Goal: Task Accomplishment & Management: Use online tool/utility

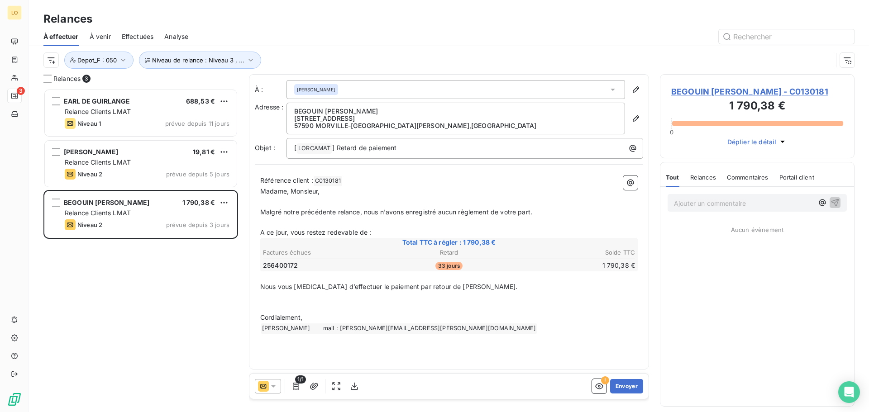
scroll to position [317, 188]
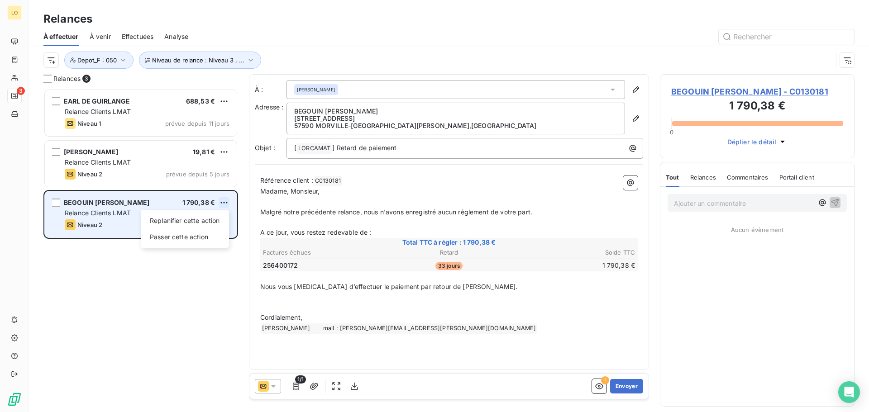
click at [222, 203] on html "LO 3 Relances À effectuer À venir Effectuées Analyse Niveau de relance : Niveau…" at bounding box center [434, 206] width 869 height 412
click at [193, 238] on div "Passer cette action" at bounding box center [184, 237] width 81 height 14
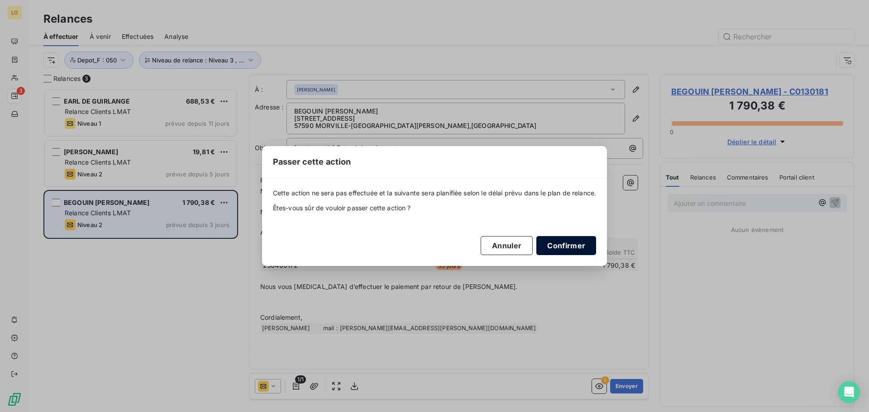
click at [576, 246] on button "Confirmer" at bounding box center [566, 245] width 60 height 19
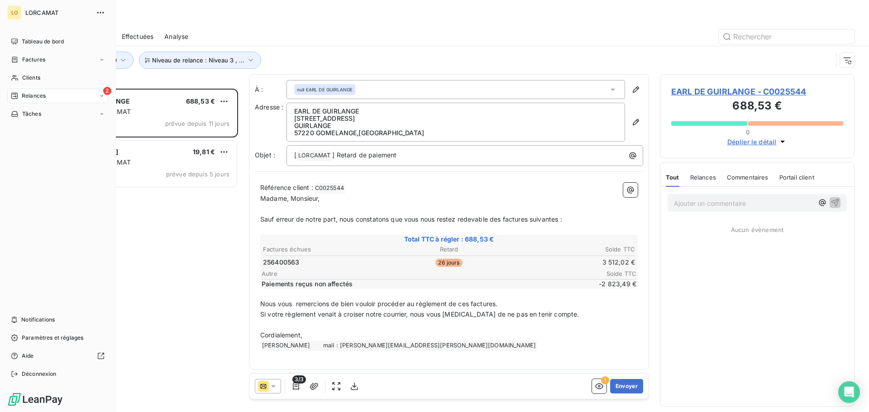
click at [29, 10] on span "LORCAMAT" at bounding box center [57, 12] width 65 height 7
click at [34, 43] on span "Tableau de bord" at bounding box center [43, 42] width 42 height 8
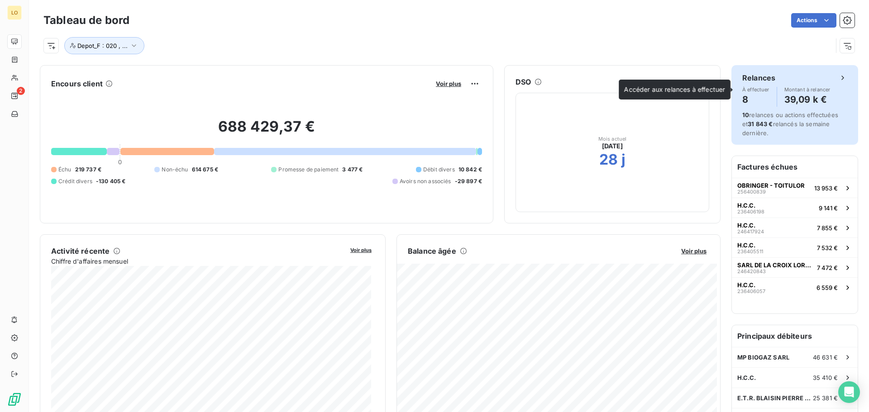
click at [742, 101] on h4 "8" at bounding box center [755, 99] width 27 height 14
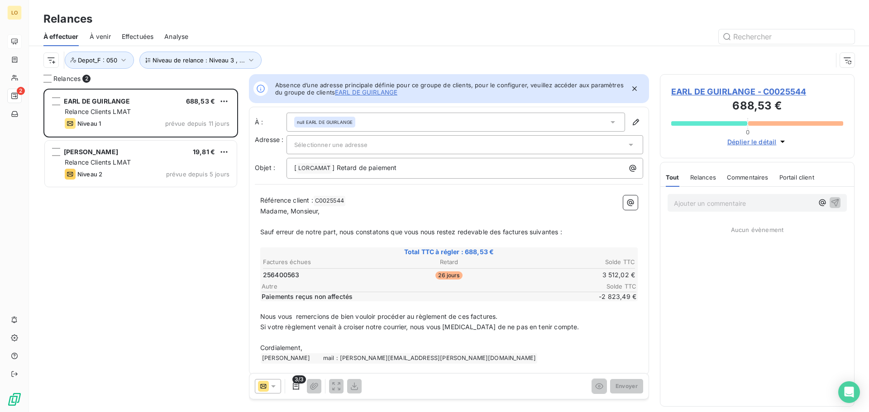
scroll to position [7, 7]
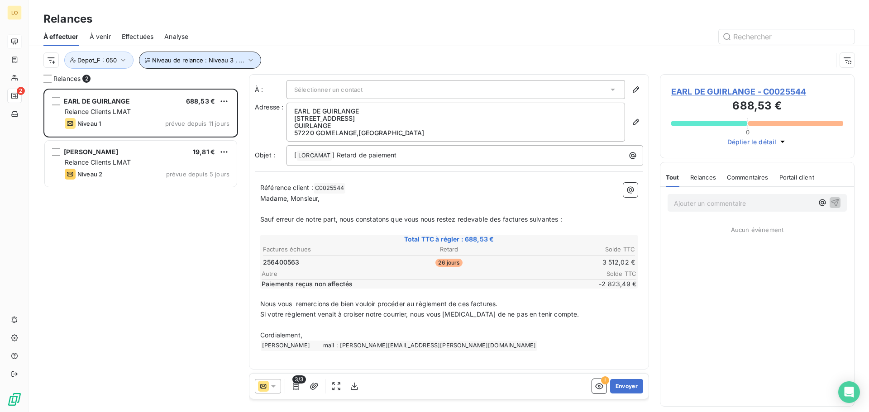
click at [231, 60] on span "Niveau de relance : Niveau 3 , ..." at bounding box center [198, 60] width 92 height 7
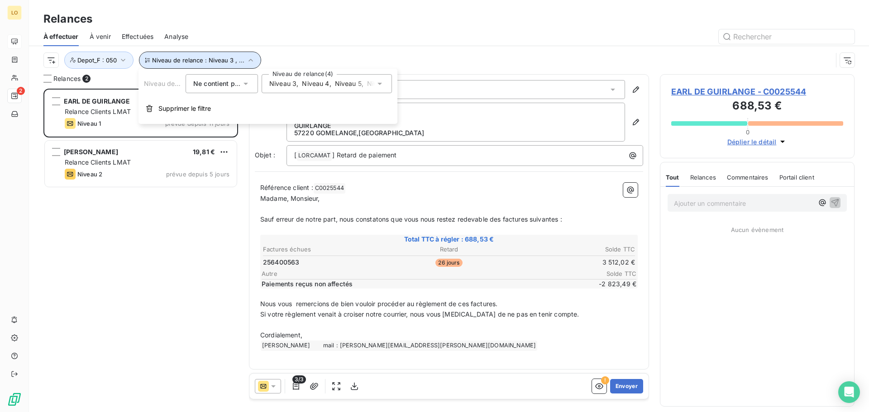
click at [232, 60] on span "Niveau de relance : Niveau 3 , ..." at bounding box center [198, 60] width 92 height 7
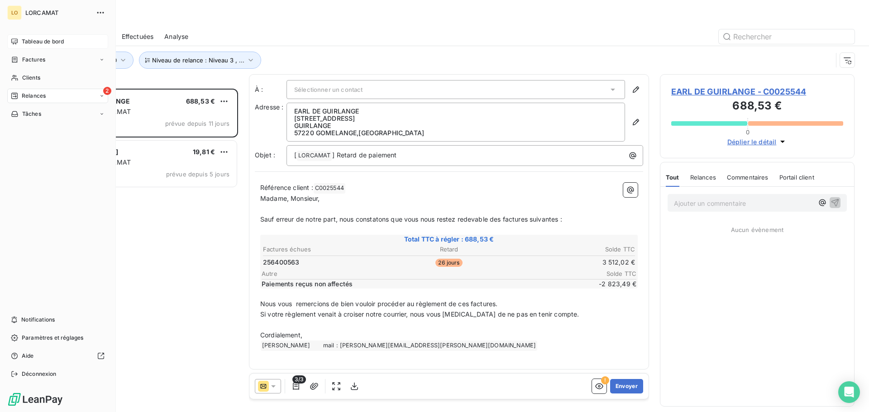
click at [41, 40] on span "Tableau de bord" at bounding box center [43, 42] width 42 height 8
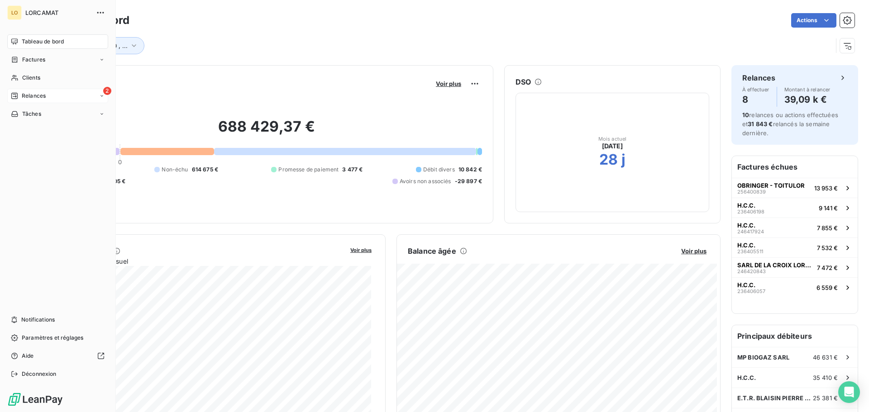
click at [22, 91] on div "2 Relances" at bounding box center [57, 96] width 101 height 14
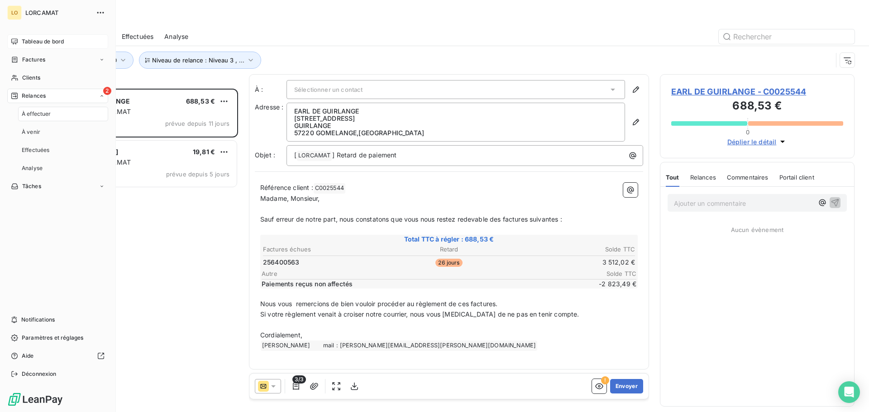
scroll to position [317, 188]
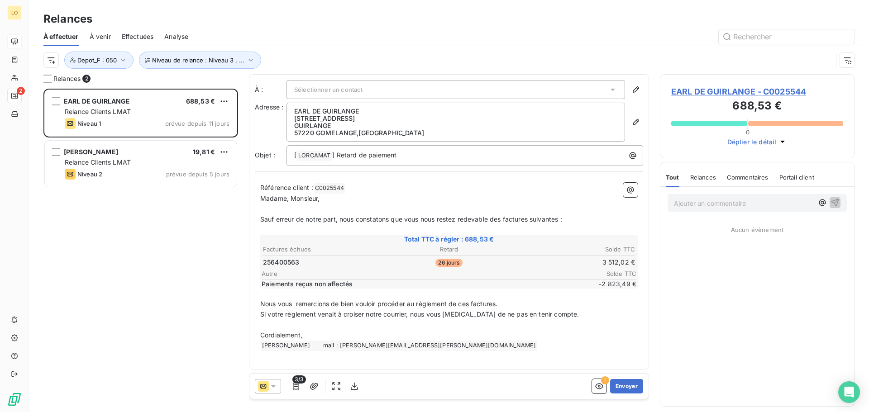
click at [166, 38] on span "Analyse" at bounding box center [176, 36] width 24 height 9
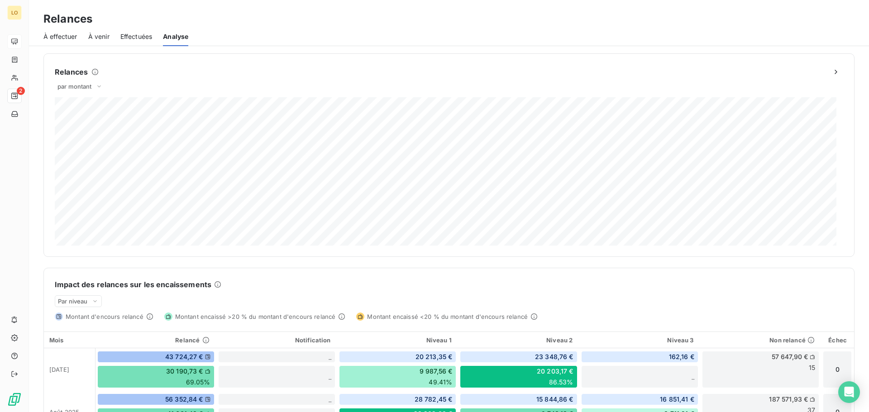
click at [124, 35] on span "Effectuées" at bounding box center [136, 36] width 32 height 9
